Goal: Task Accomplishment & Management: Complete application form

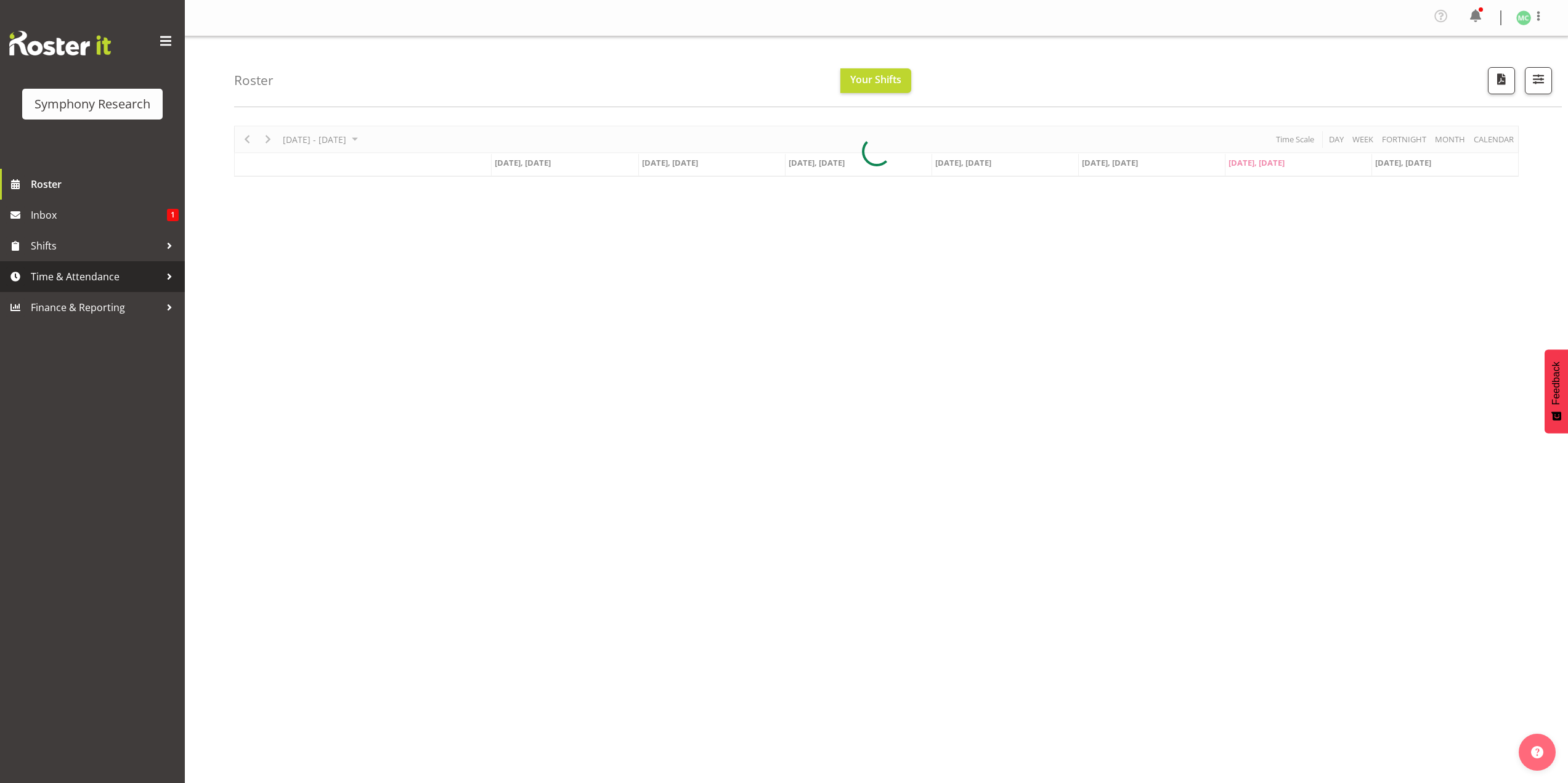
click at [97, 284] on span "Time & Attendance" at bounding box center [95, 277] width 129 height 19
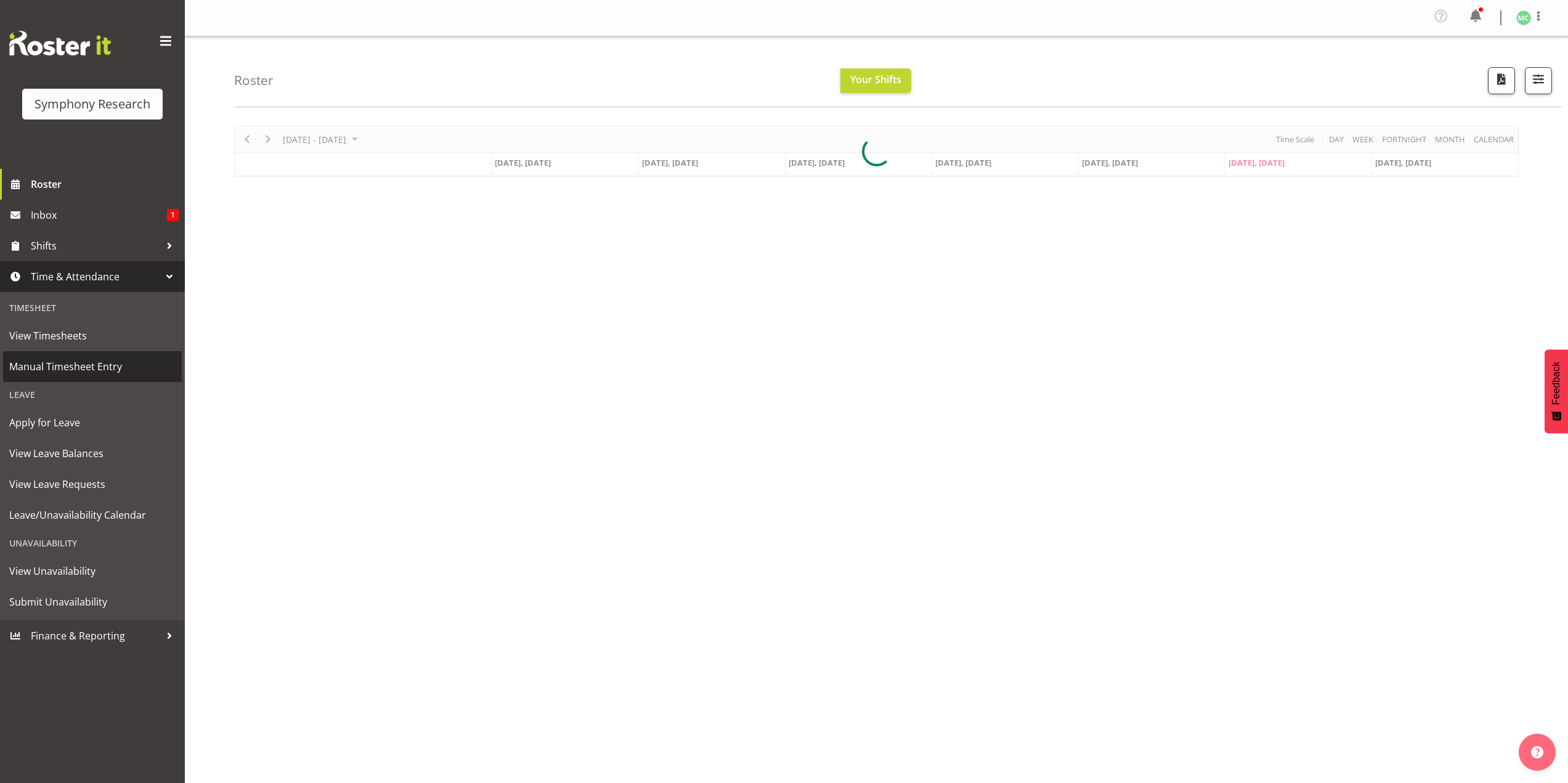
click at [98, 361] on span "Manual Timesheet Entry" at bounding box center [92, 366] width 166 height 19
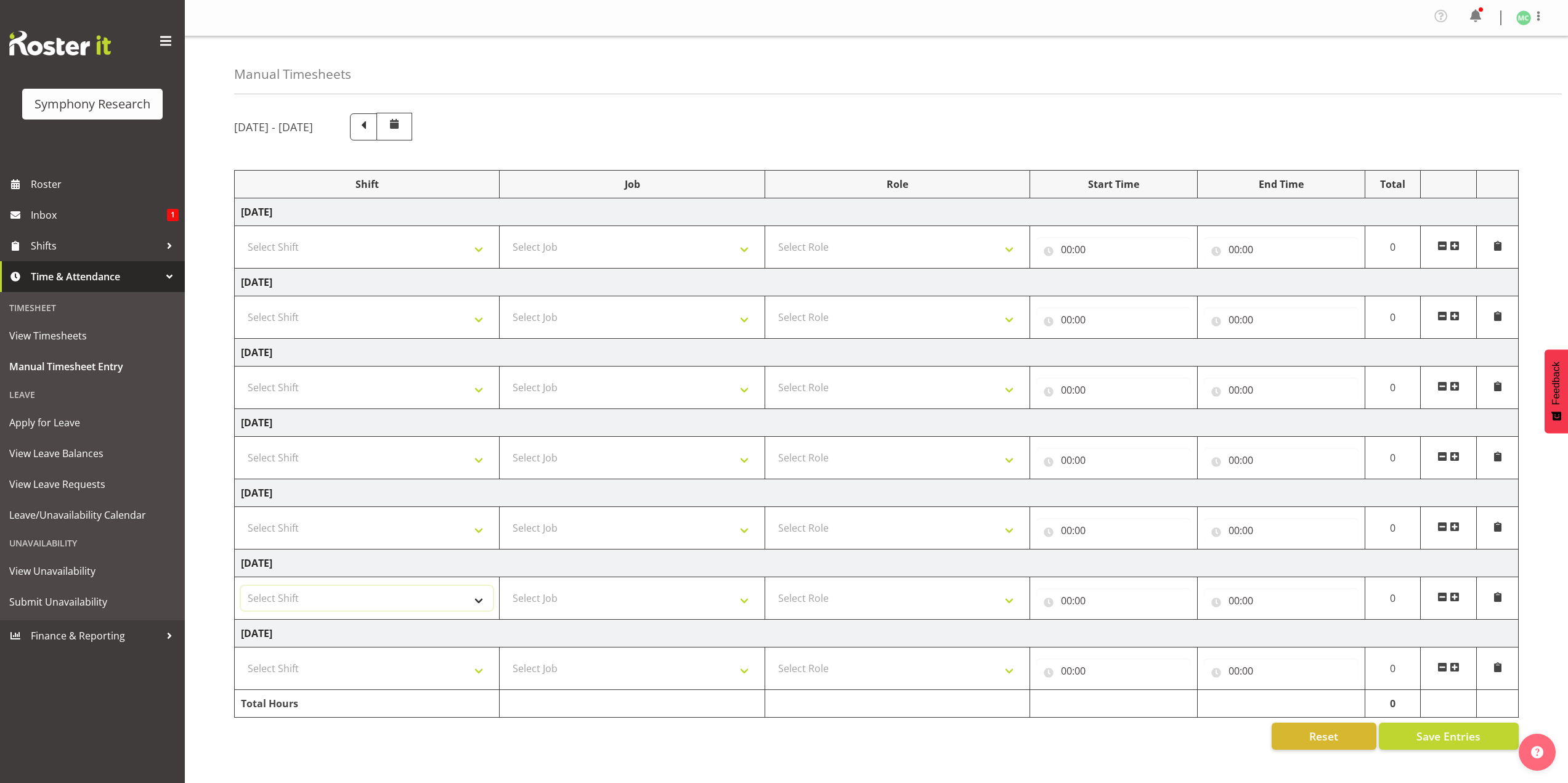
click at [397, 601] on select "Select Shift !!Weekend Residential (Roster IT Shift Label) *Business 9/10am ~ 4…" at bounding box center [366, 598] width 252 height 24
select select "41319"
click at [241, 586] on select "Select Shift !!Weekend Residential (Roster IT Shift Label) *Business 9/10am ~ 4…" at bounding box center [366, 598] width 252 height 24
click at [531, 589] on select "Select Job 550060 IF Admin 553492 World Poll Aus Wave 2 Main 2025 553493 World …" at bounding box center [631, 598] width 252 height 24
select select "10527"
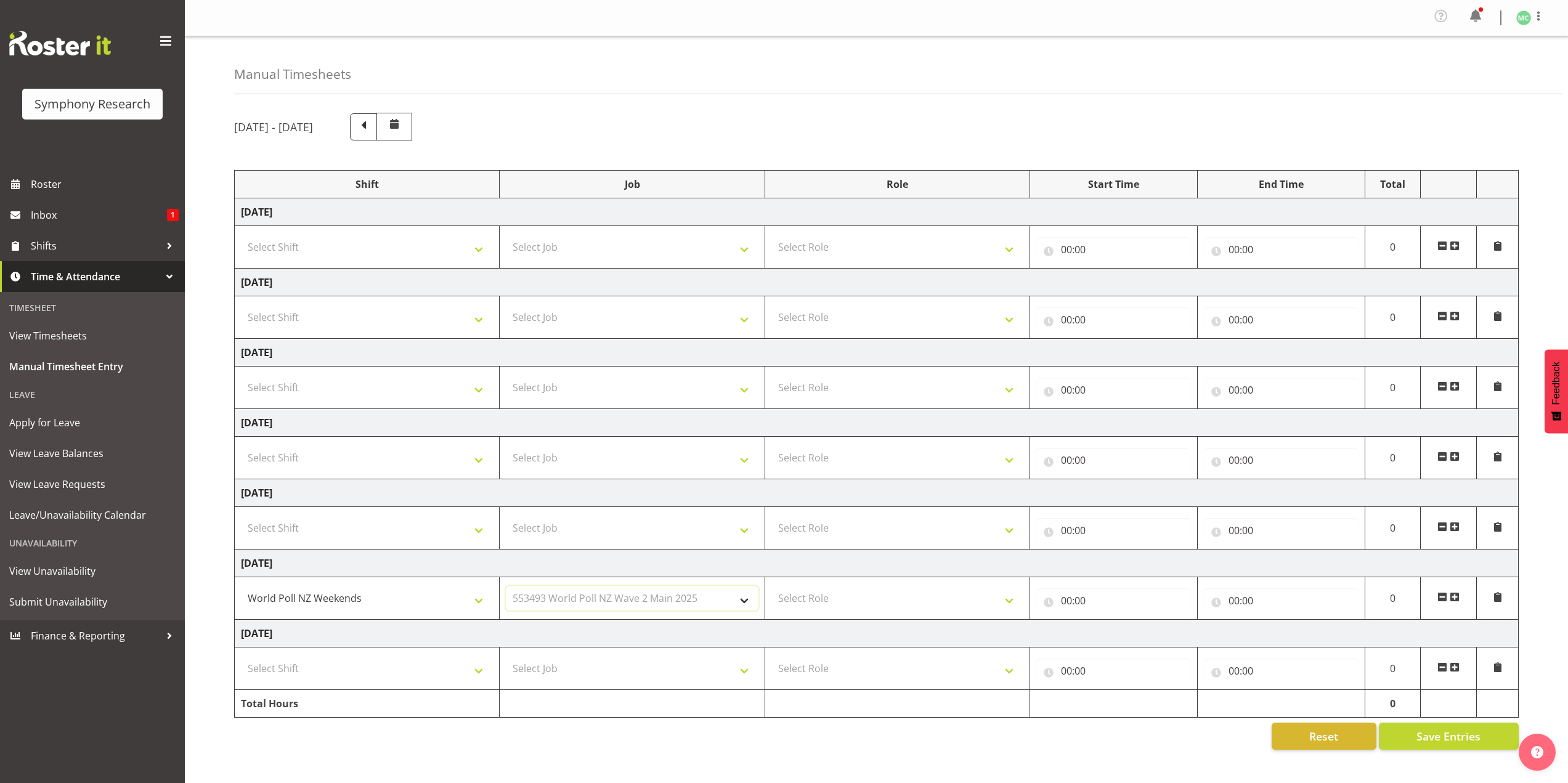
click at [505, 586] on select "Select Job 550060 IF Admin 553492 World Poll Aus Wave 2 Main 2025 553493 World …" at bounding box center [631, 598] width 252 height 24
click at [817, 589] on select "Select Role Briefing Interviewing" at bounding box center [897, 598] width 252 height 24
select select "47"
click at [771, 586] on select "Select Role Briefing Interviewing" at bounding box center [897, 598] width 252 height 24
click at [1061, 593] on input "00:00" at bounding box center [1113, 601] width 155 height 24
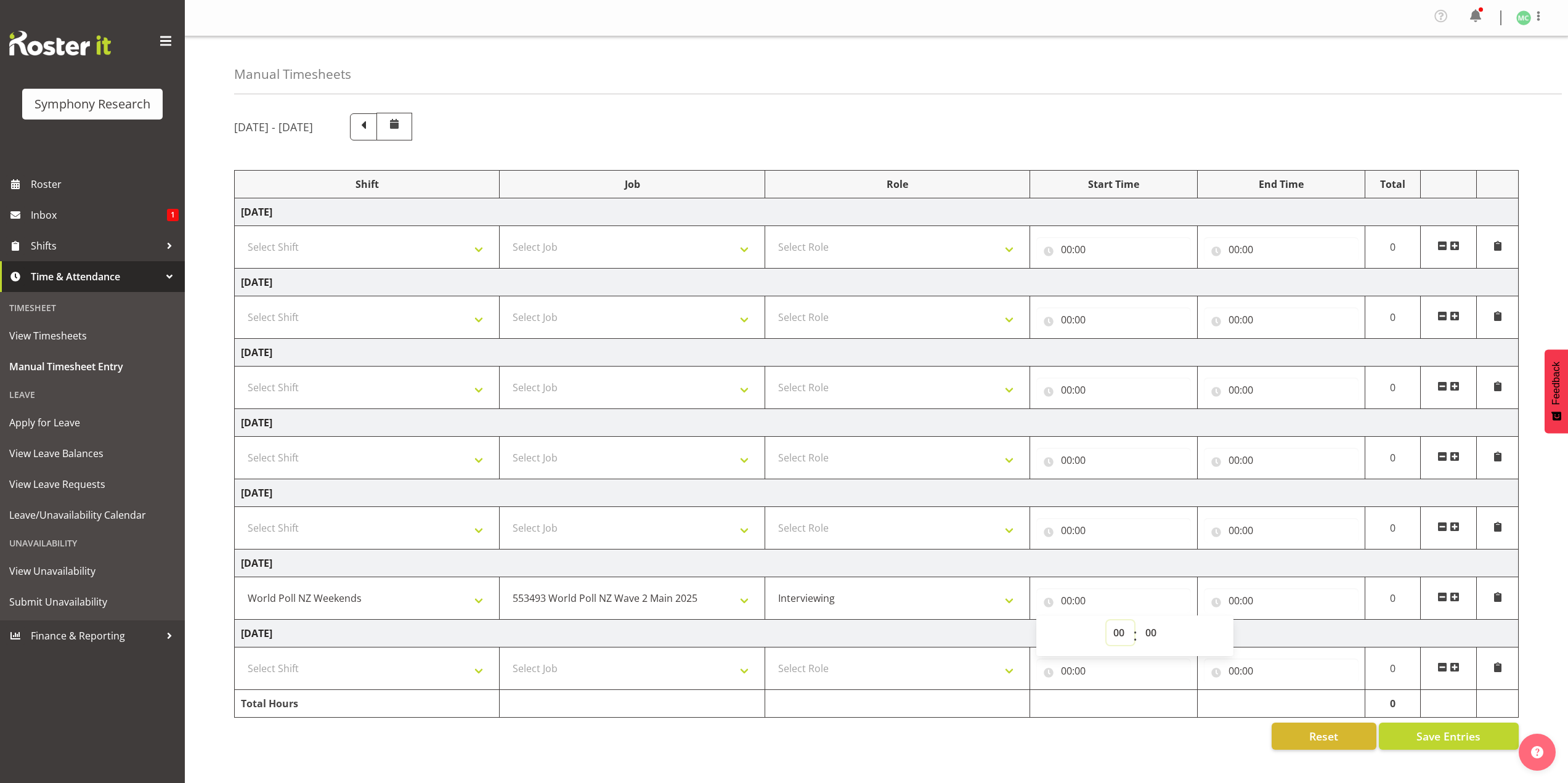
click at [1108, 625] on select "00 01 02 03 04 05 06 07 08 09 10 11 12 13 14 15 16 17 18 19 20 21 22 23" at bounding box center [1120, 632] width 28 height 24
select select "12"
click at [1106, 620] on select "00 01 02 03 04 05 06 07 08 09 10 11 12 13 14 15 16 17 18 19 20 21 22 23" at bounding box center [1120, 632] width 28 height 24
type input "12:00"
click at [1232, 598] on input "00:00" at bounding box center [1281, 601] width 155 height 24
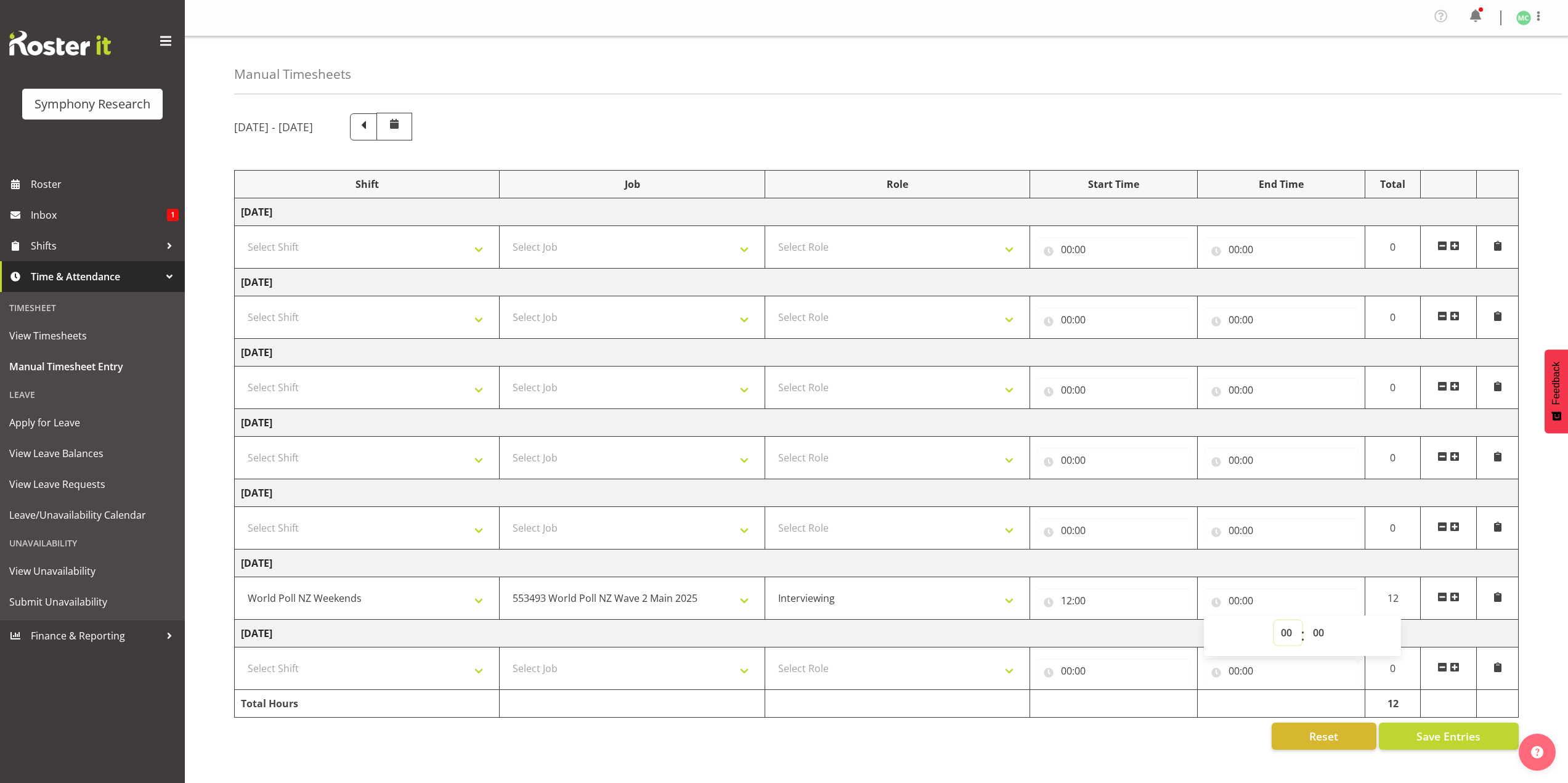
click at [1287, 636] on select "00 01 02 03 04 05 06 07 08 09 10 11 12 13 14 15 16 17 18 19 20 21 22 23" at bounding box center [1288, 632] width 28 height 24
select select "16"
click at [1274, 620] on select "00 01 02 03 04 05 06 07 08 09 10 11 12 13 14 15 16 17 18 19 20 21 22 23" at bounding box center [1288, 632] width 28 height 24
type input "16:00"
click at [1312, 625] on select "00 01 02 03 04 05 06 07 08 09 10 11 12 13 14 15 16 17 18 19 20 21 22 23 24 25 2…" at bounding box center [1320, 632] width 28 height 24
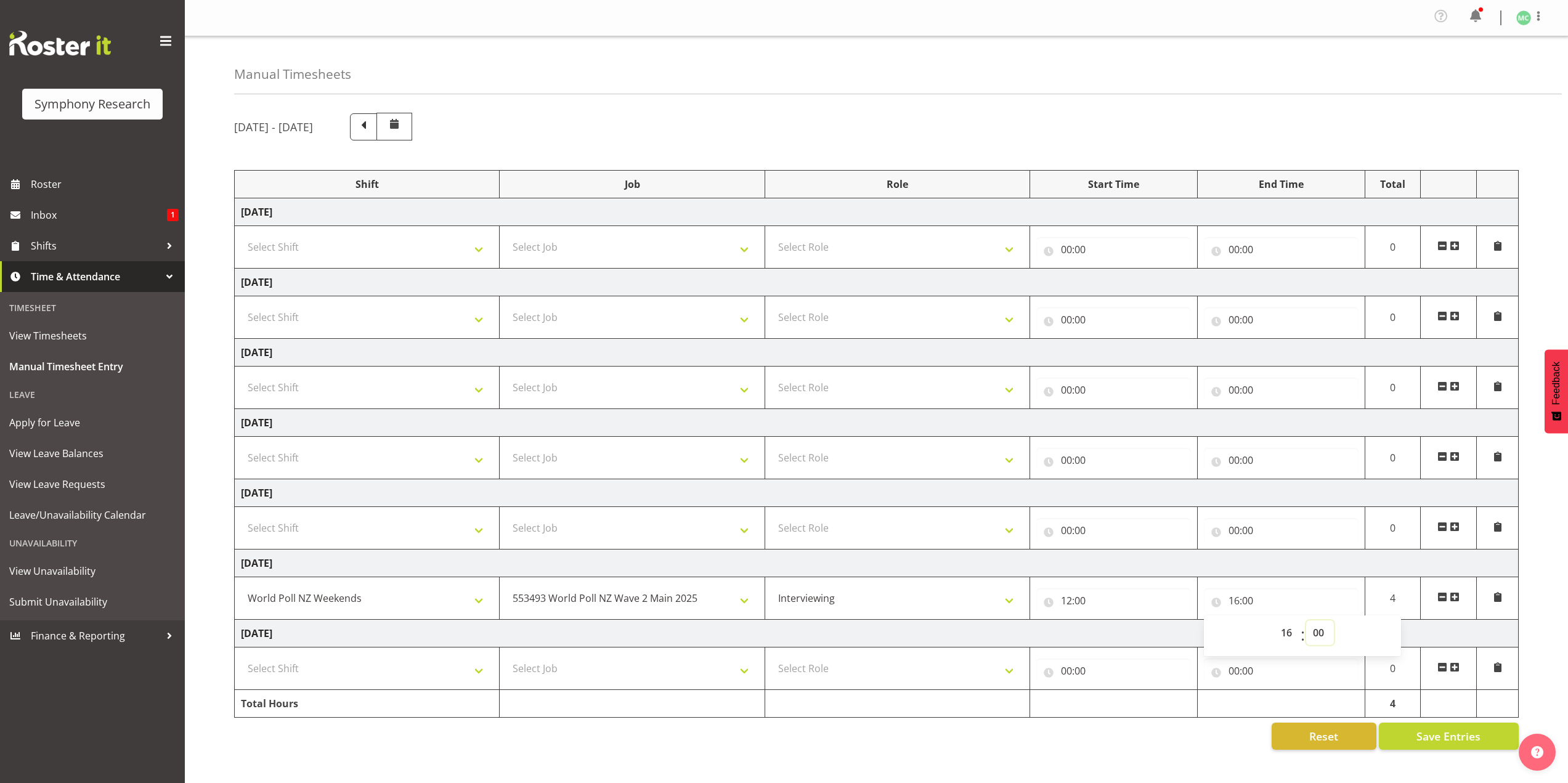
select select "21"
click at [1306, 620] on select "00 01 02 03 04 05 06 07 08 09 10 11 12 13 14 15 16 17 18 19 20 21 22 23 24 25 2…" at bounding box center [1320, 632] width 28 height 24
type input "16:21"
click at [1324, 630] on select "00 01 02 03 04 05 06 07 08 09 10 11 12 13 14 15 16 17 18 19 20 21 22 23 24 25 2…" at bounding box center [1320, 632] width 28 height 24
select select "20"
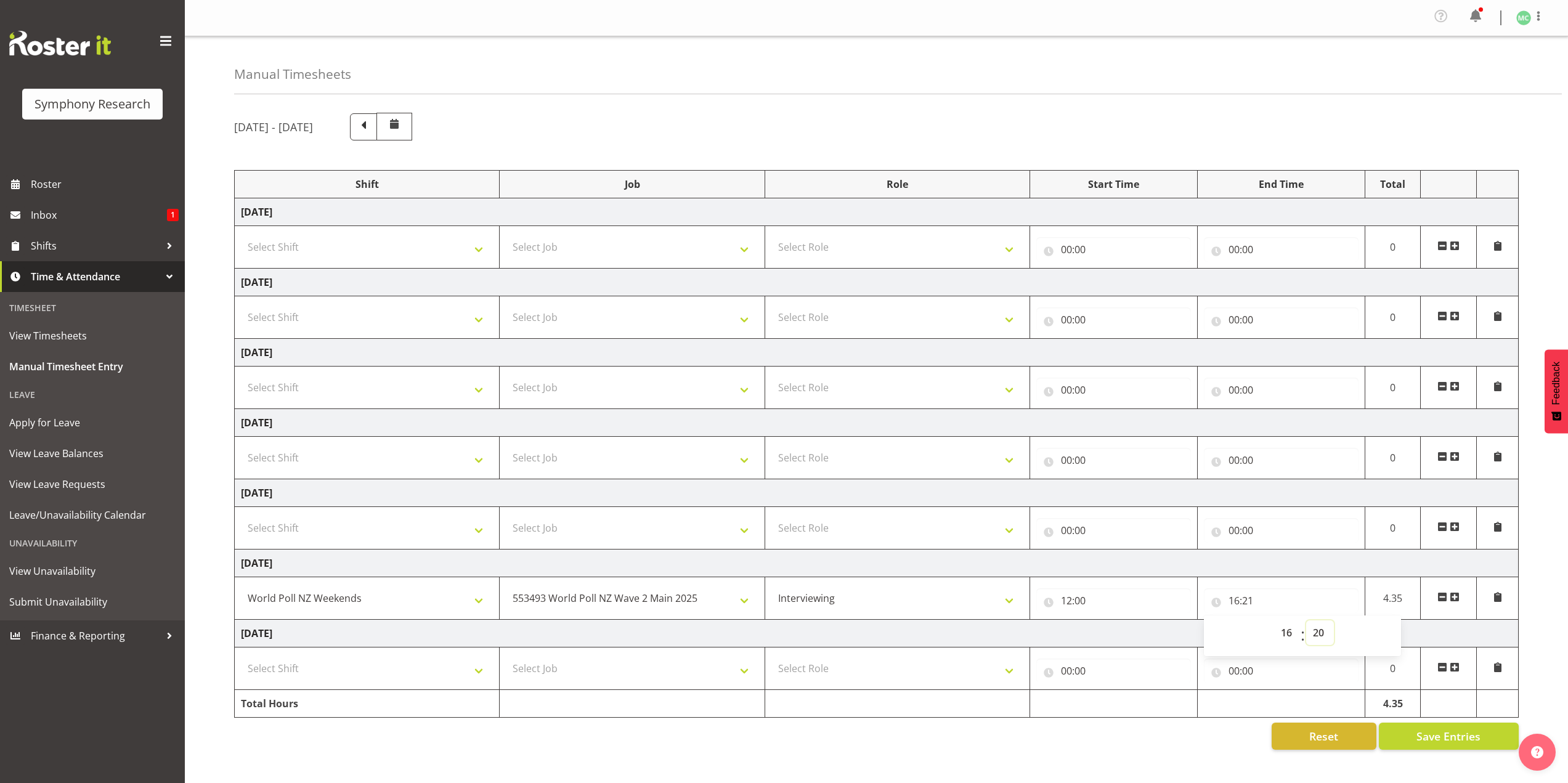
click at [1306, 620] on select "00 01 02 03 04 05 06 07 08 09 10 11 12 13 14 15 16 17 18 19 20 21 22 23 24 25 2…" at bounding box center [1320, 632] width 28 height 24
type input "16:20"
click at [1132, 557] on td "[DATE]" at bounding box center [876, 563] width 1284 height 28
click at [1419, 732] on span "Save Entries" at bounding box center [1448, 736] width 64 height 16
